Goal: Task Accomplishment & Management: Complete application form

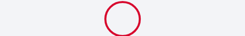
select select
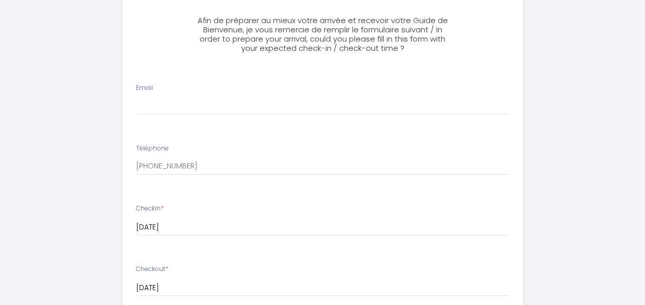
scroll to position [234, 0]
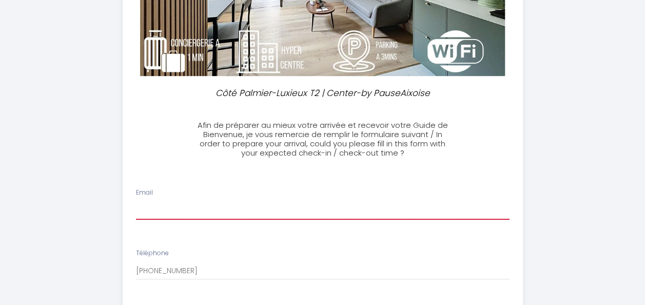
click at [162, 36] on input "Email" at bounding box center [323, 210] width 374 height 18
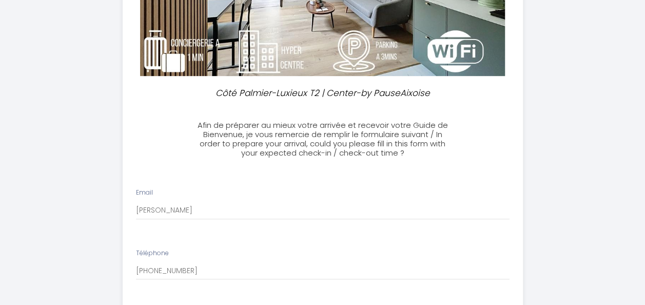
click at [95, 36] on div "Côté Palmier-Luxieux T2 | Center-by PauseAixoise Afin de préparer au mieux votr…" at bounding box center [323, 293] width 601 height 1054
click at [193, 36] on input "[PERSON_NAME]" at bounding box center [323, 210] width 374 height 18
type input "[PERSON_NAME][EMAIL_ADDRESS][DOMAIN_NAME]"
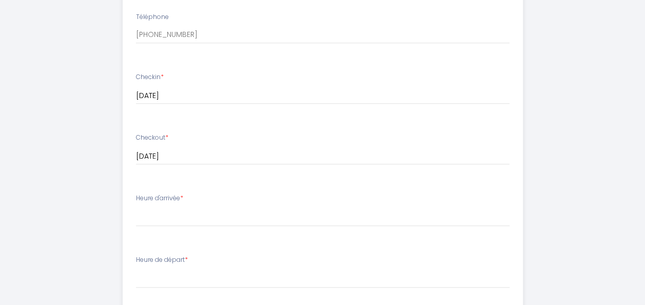
scroll to position [491, 0]
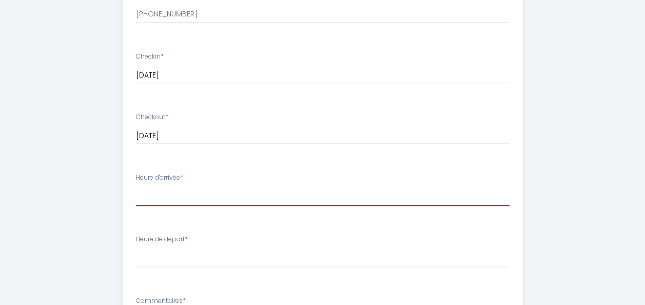
click at [142, 36] on select "14:00 14:30 15:00 15:30 16:00 16:30 17:00 17:30 18:00 18:30 19:00 19:30 20:00 2…" at bounding box center [323, 196] width 374 height 20
select select "14:00"
click at [136, 36] on select "14:00 14:30 15:00 15:30 16:00 16:30 17:00 17:30 18:00 18:30 19:00 19:30 20:00 2…" at bounding box center [323, 196] width 374 height 20
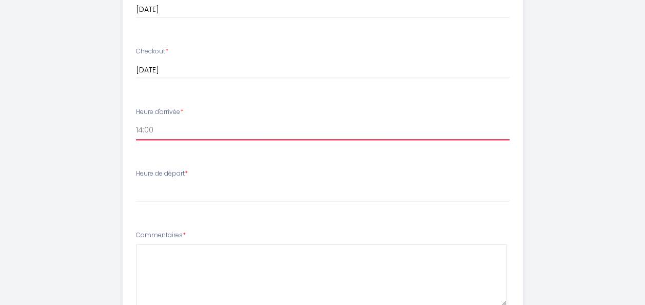
scroll to position [594, 0]
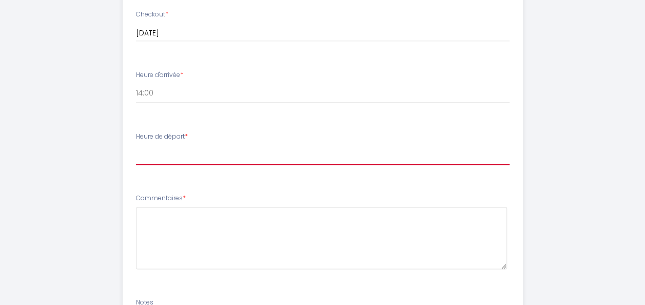
click at [147, 36] on select "00:00 00:30 01:00 01:30 02:00 02:30 03:00 03:30 04:00 04:30 05:00 05:30 06:00 0…" at bounding box center [323, 155] width 374 height 20
select select "10:00"
click at [136, 36] on select "00:00 00:30 01:00 01:30 02:00 02:30 03:00 03:30 04:00 04:30 05:00 05:30 06:00 0…" at bounding box center [323, 155] width 374 height 20
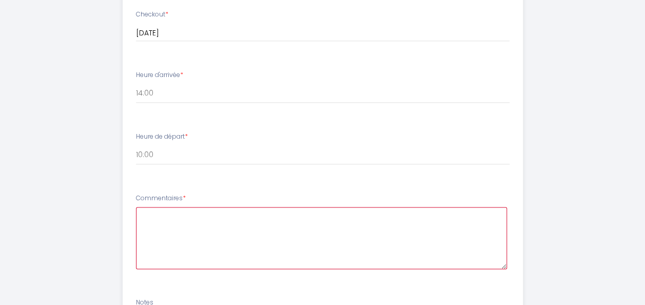
click at [168, 36] on textarea at bounding box center [321, 238] width 371 height 62
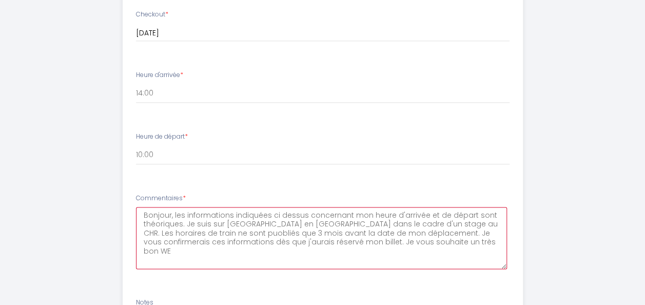
click at [173, 36] on textarea "Bonjour, les informations indiquées ci dessus concernant mon heure d'arrivée et…" at bounding box center [321, 238] width 371 height 62
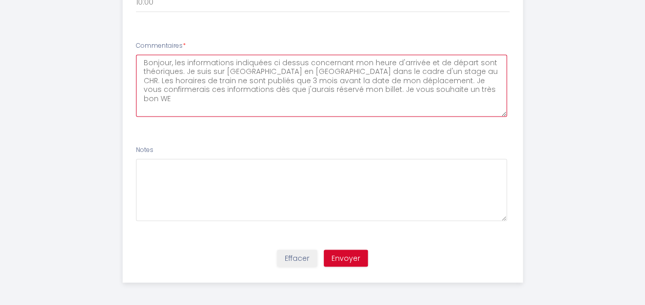
scroll to position [748, 0]
type textarea "Bonjour, les informations indiquées ci dessus concernant mon heure d'arrivée et…"
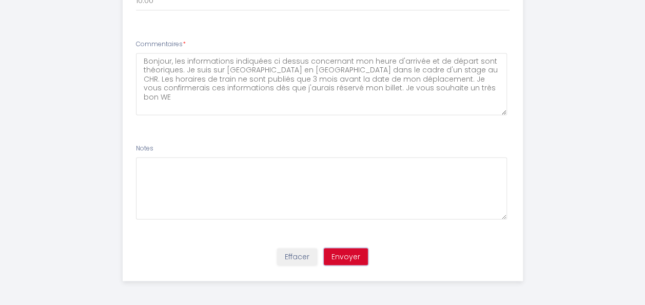
click at [252, 36] on button "Envoyer" at bounding box center [346, 256] width 44 height 17
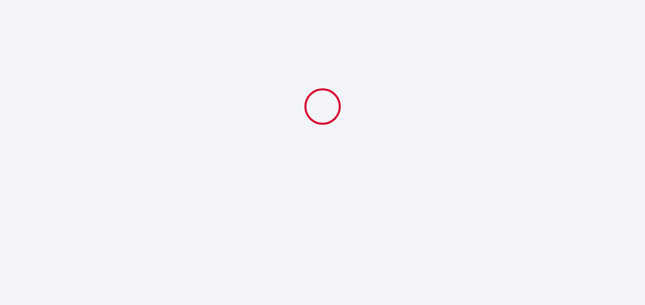
scroll to position [0, 0]
select select "10:00"
